Goal: Communication & Community: Answer question/provide support

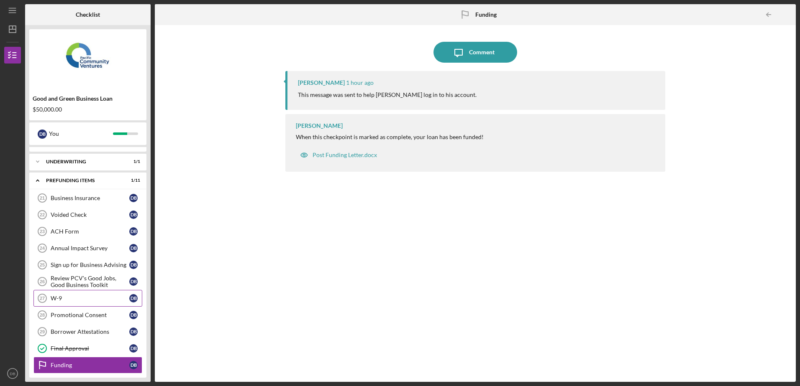
scroll to position [159, 0]
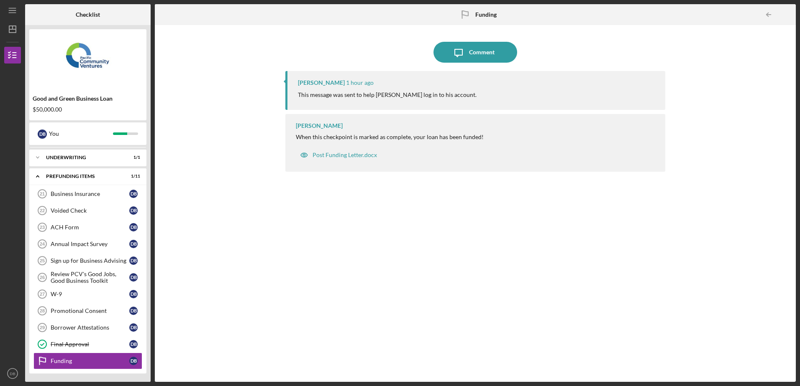
click at [146, 179] on div "Icon/Expander Prefunding Items 1 / 11" at bounding box center [87, 176] width 117 height 17
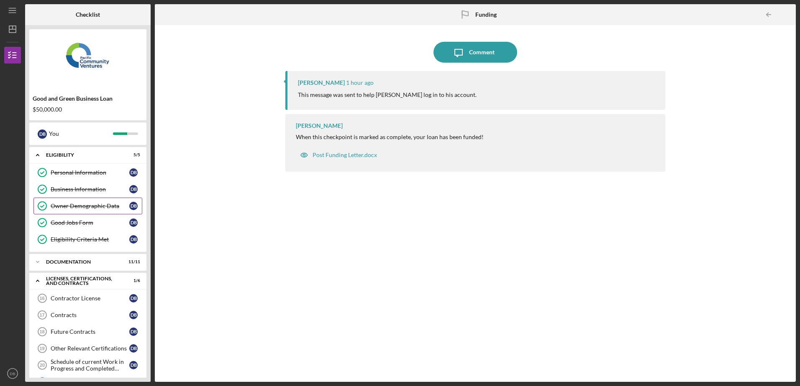
click at [111, 207] on div "Owner Demographic Data" at bounding box center [90, 206] width 79 height 7
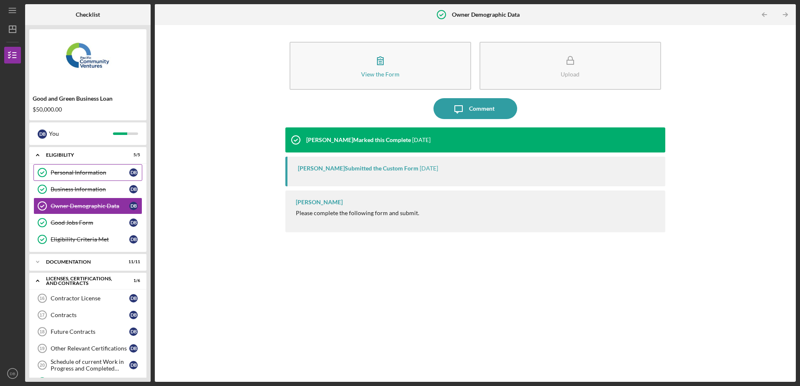
click at [32, 176] on icon "Personal Information" at bounding box center [42, 172] width 21 height 21
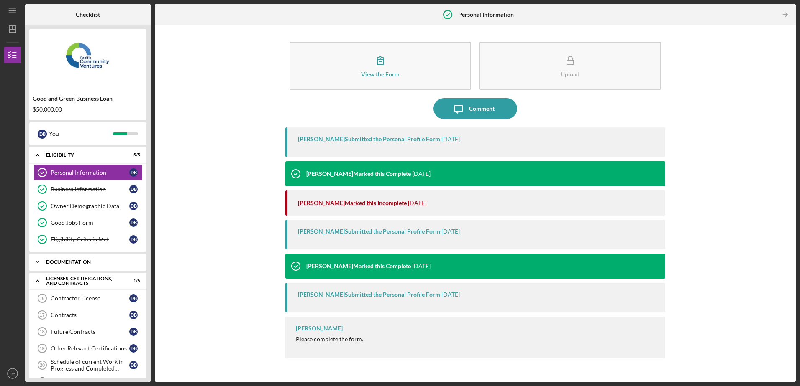
click at [54, 263] on div "Documentation" at bounding box center [91, 262] width 90 height 5
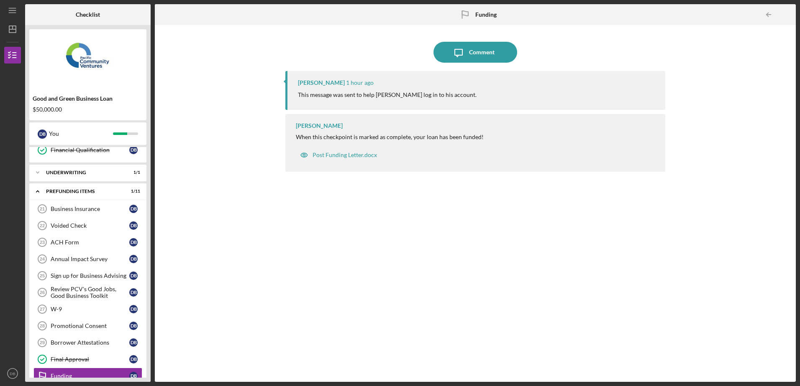
scroll to position [436, 0]
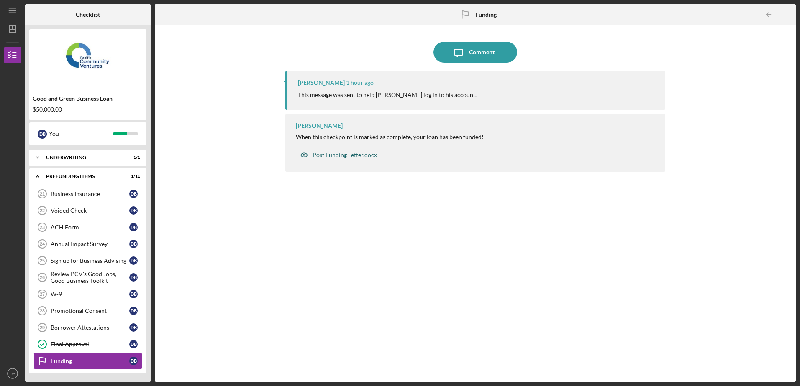
click at [367, 154] on div "Post Funding Letter.docx" at bounding box center [344, 155] width 64 height 7
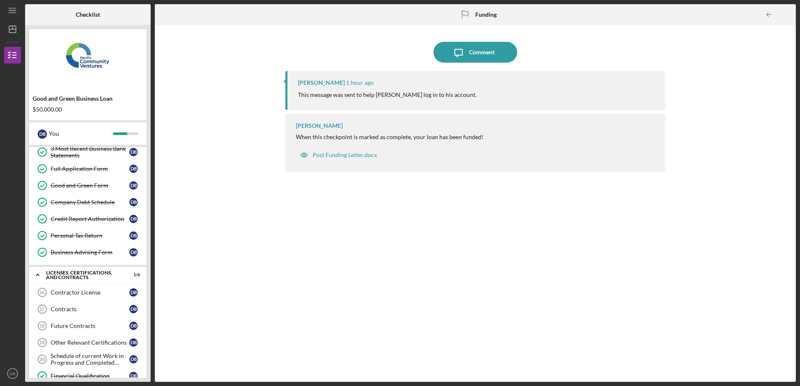
scroll to position [185, 0]
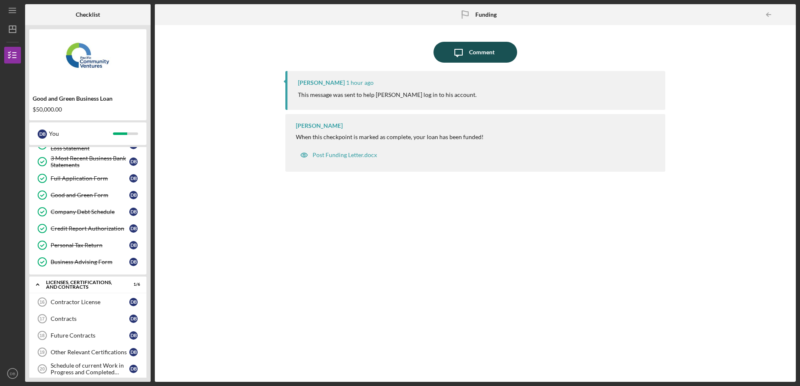
click at [488, 47] on div "Comment" at bounding box center [482, 52] width 26 height 21
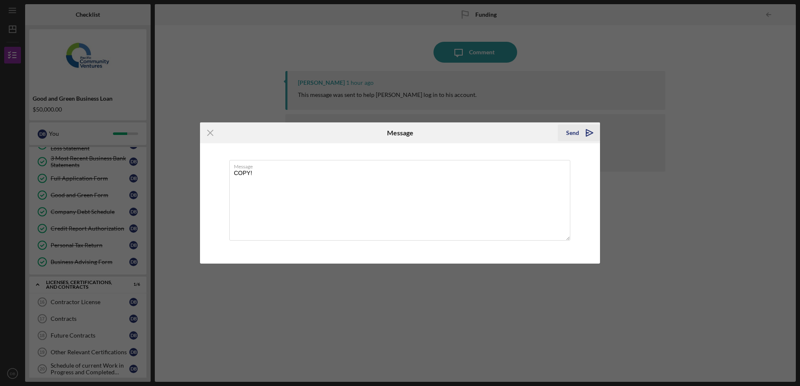
type textarea "COPY!"
click at [573, 134] on div "Send" at bounding box center [572, 133] width 13 height 17
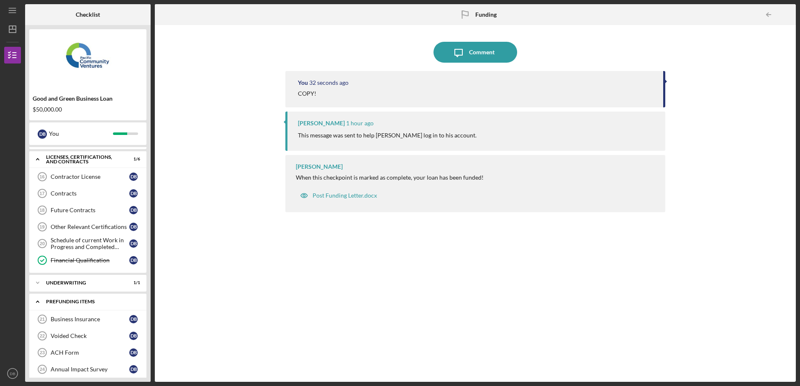
scroll to position [268, 0]
